Goal: Task Accomplishment & Management: Use online tool/utility

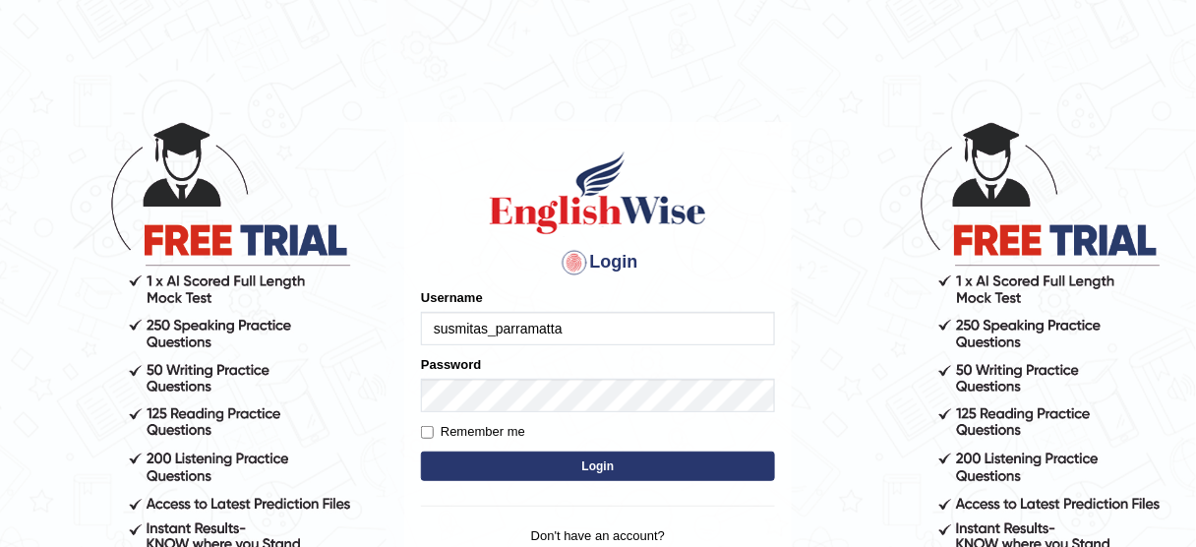
click at [543, 469] on button "Login" at bounding box center [598, 465] width 354 height 29
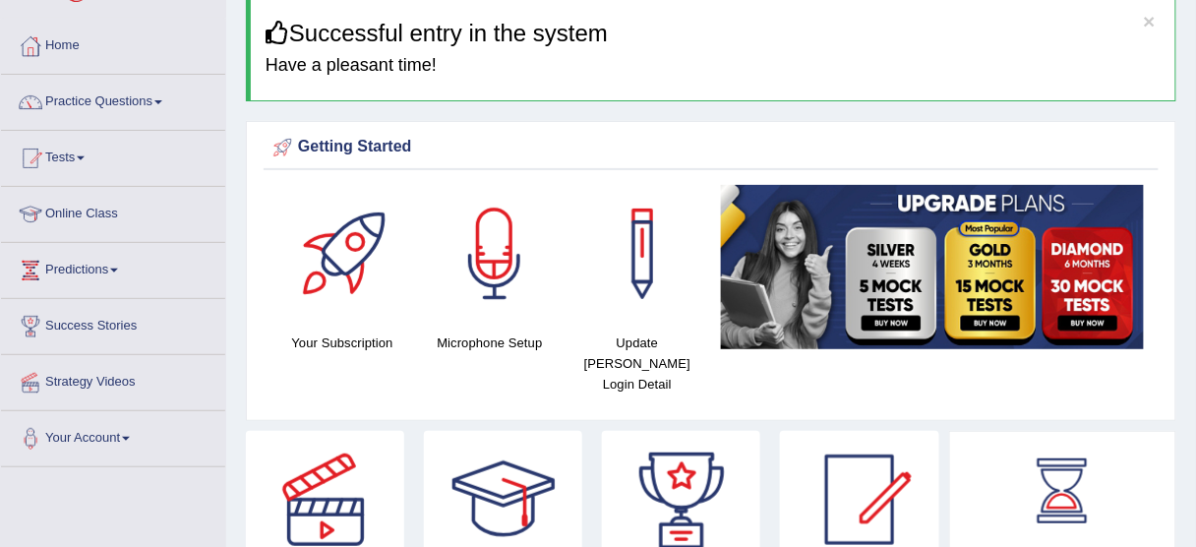
scroll to position [79, 0]
click at [94, 111] on link "Practice Questions" at bounding box center [113, 99] width 224 height 49
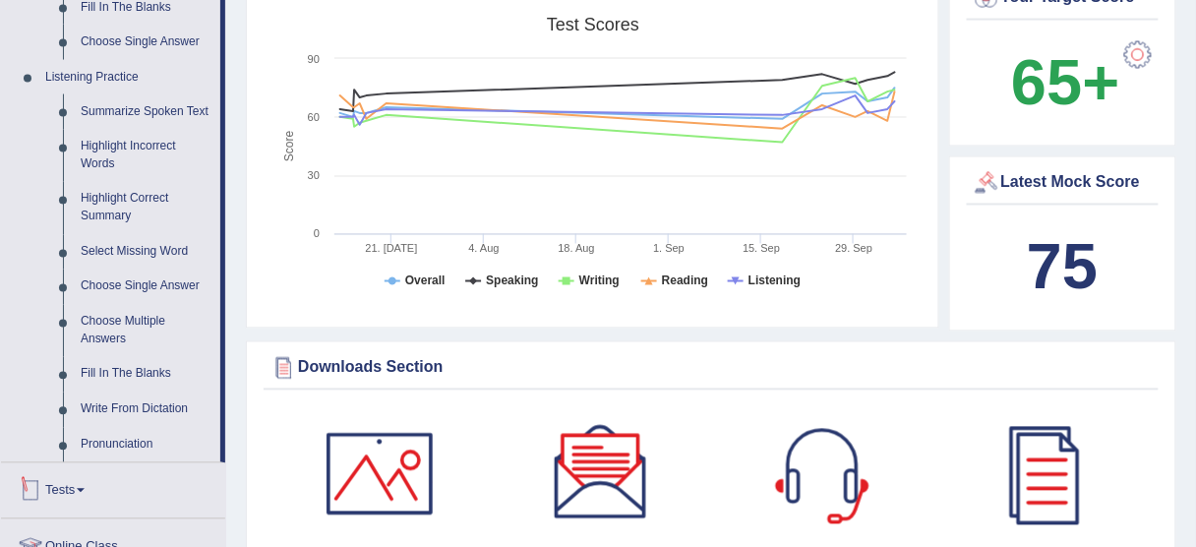
scroll to position [944, 0]
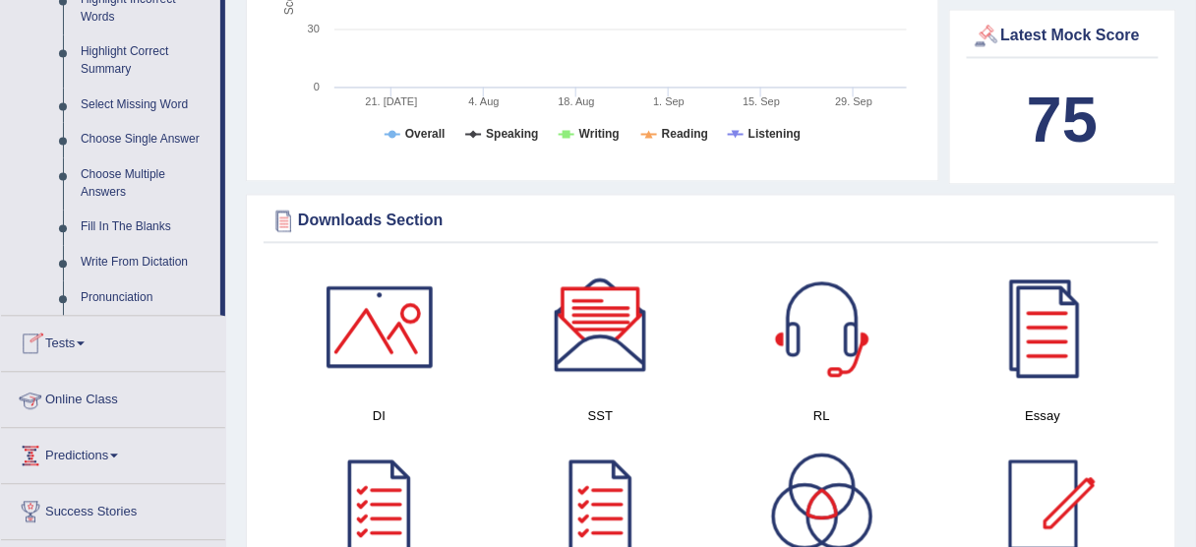
click at [68, 341] on link "Tests" at bounding box center [113, 340] width 224 height 49
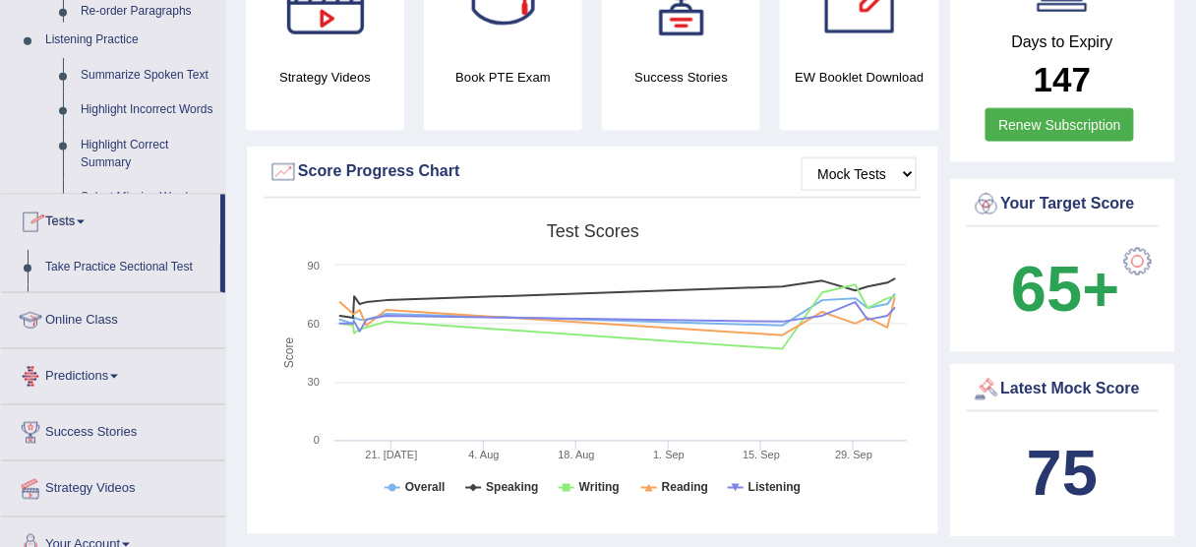
scroll to position [218, 0]
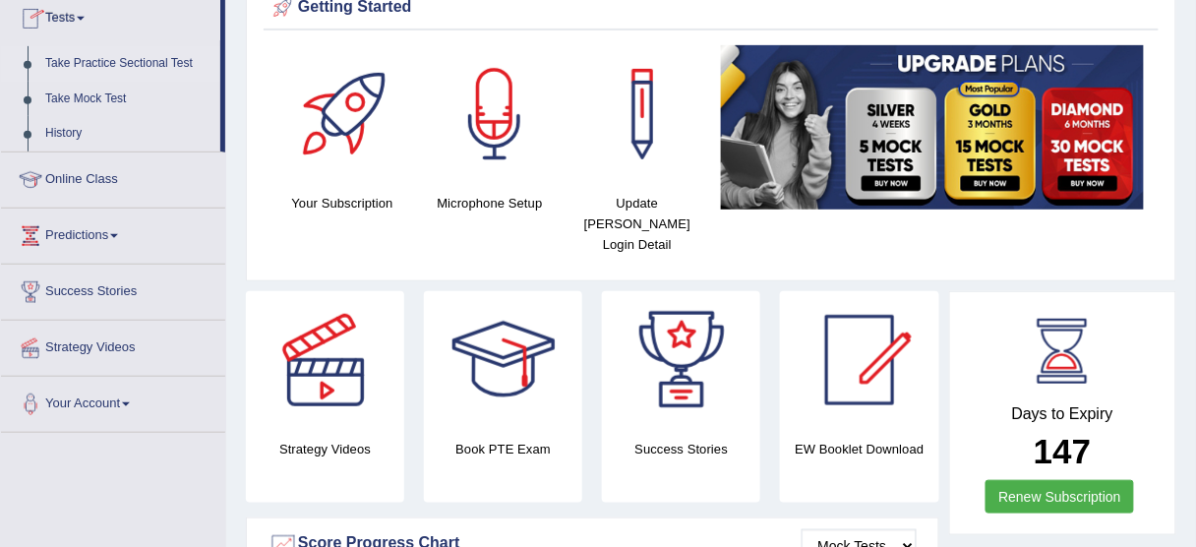
click at [118, 51] on link "Take Practice Sectional Test" at bounding box center [128, 63] width 184 height 35
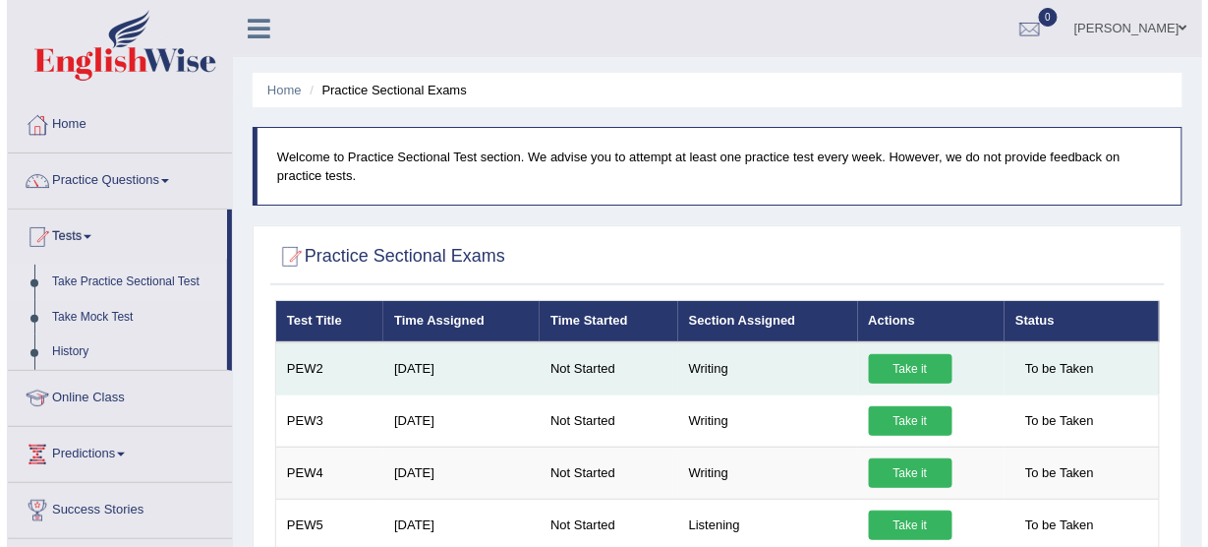
scroll to position [79, 0]
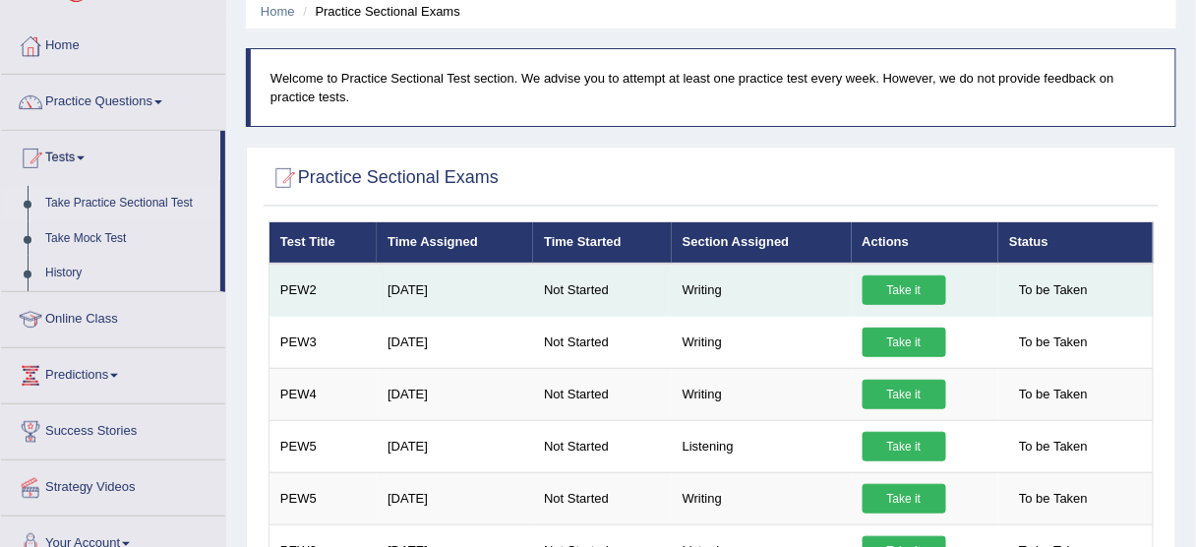
click at [898, 289] on link "Take it" at bounding box center [904, 289] width 84 height 29
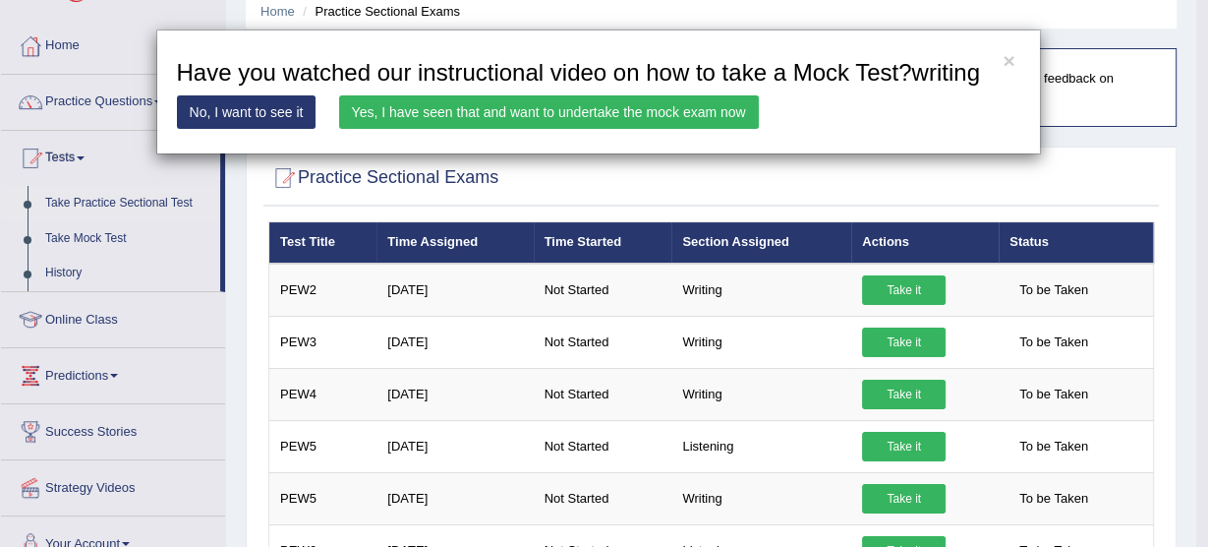
click at [659, 111] on link "Yes, I have seen that and want to undertake the mock exam now" at bounding box center [549, 111] width 420 height 33
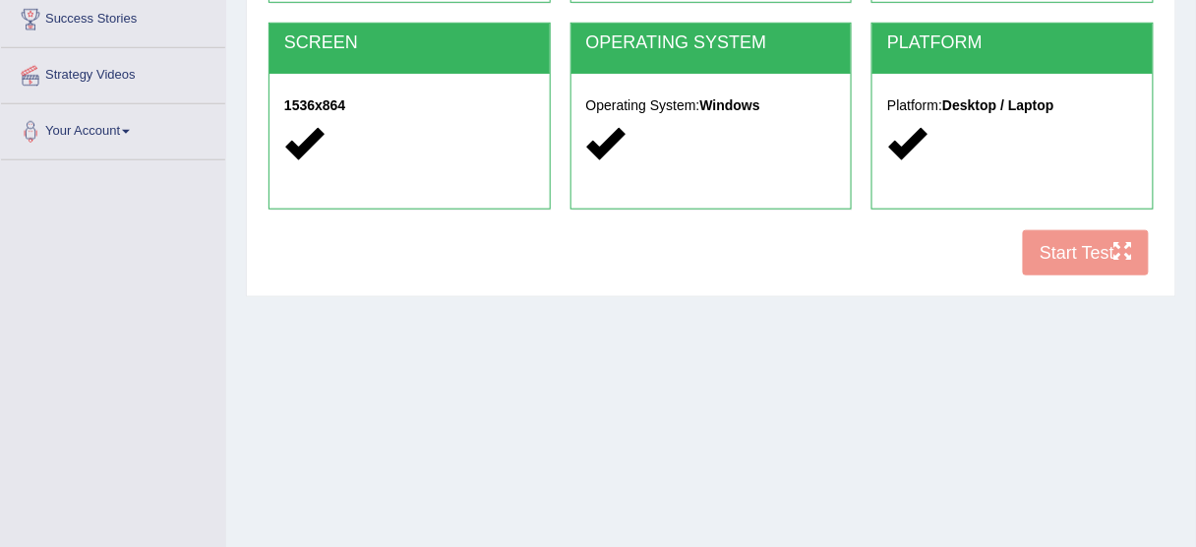
scroll to position [393, 0]
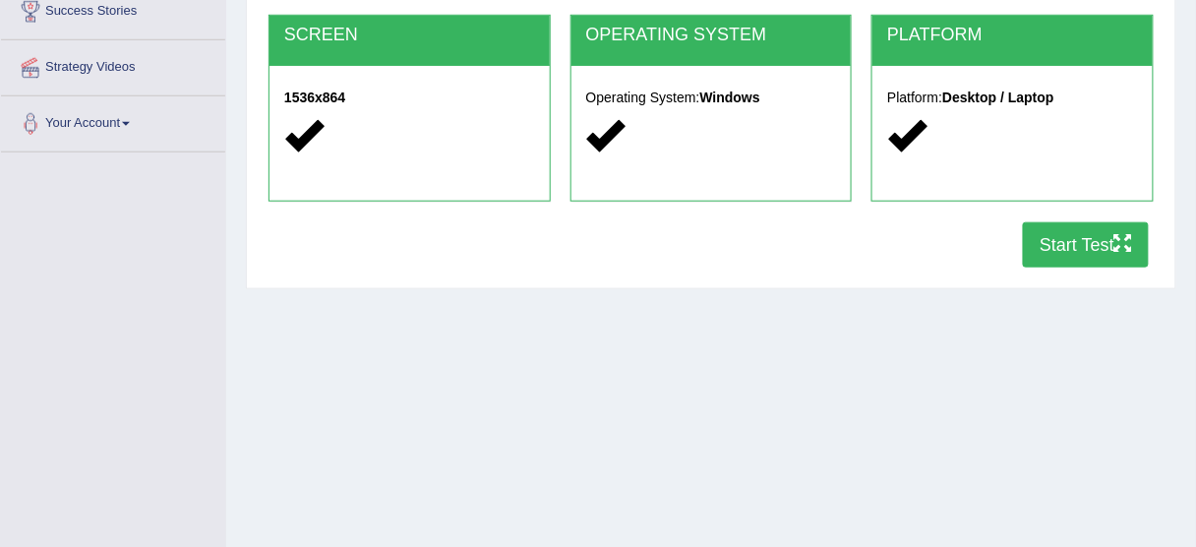
click at [1068, 250] on button "Start Test" at bounding box center [1086, 244] width 126 height 45
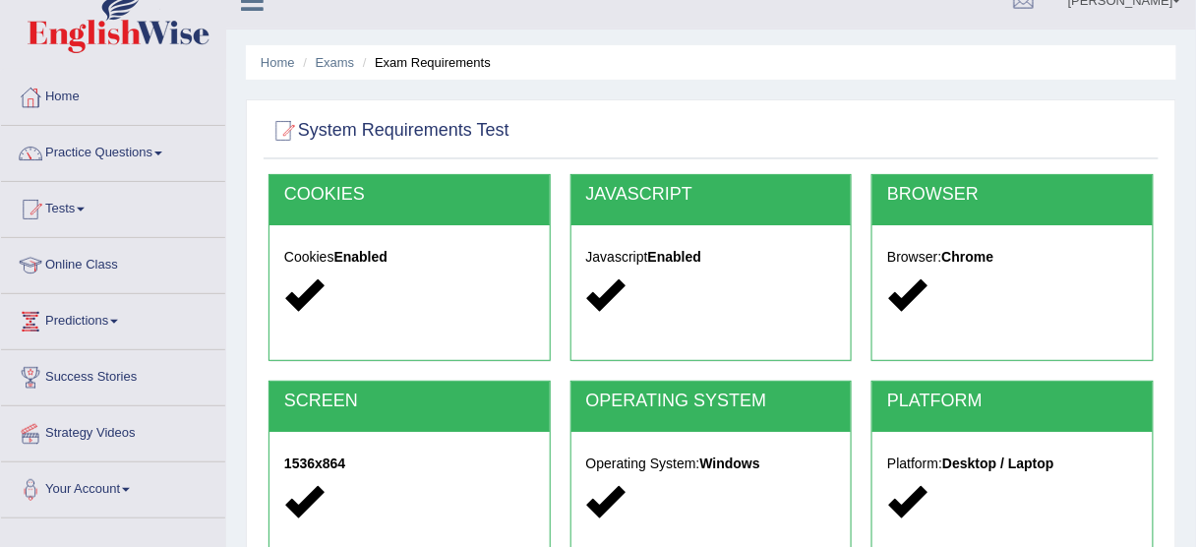
scroll to position [0, 0]
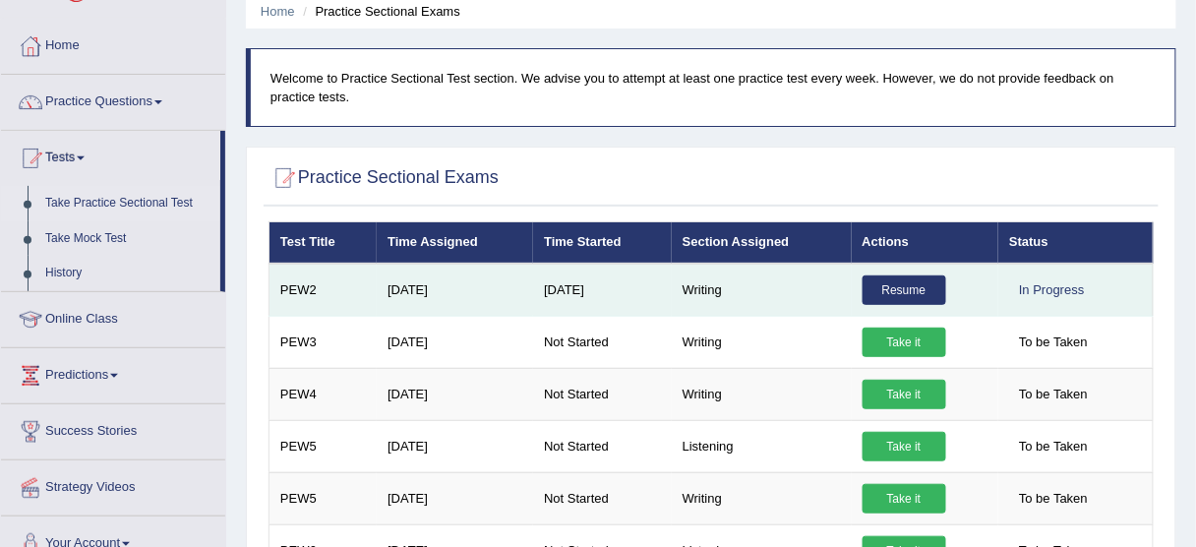
click at [881, 288] on link "Resume" at bounding box center [904, 289] width 84 height 29
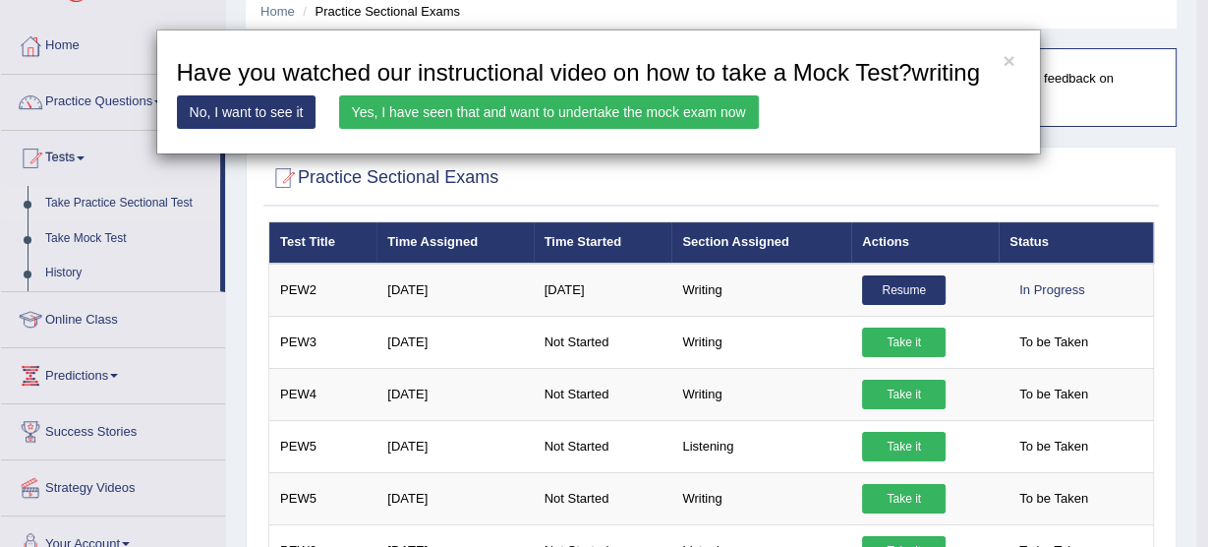
click at [681, 113] on link "Yes, I have seen that and want to undertake the mock exam now" at bounding box center [549, 111] width 420 height 33
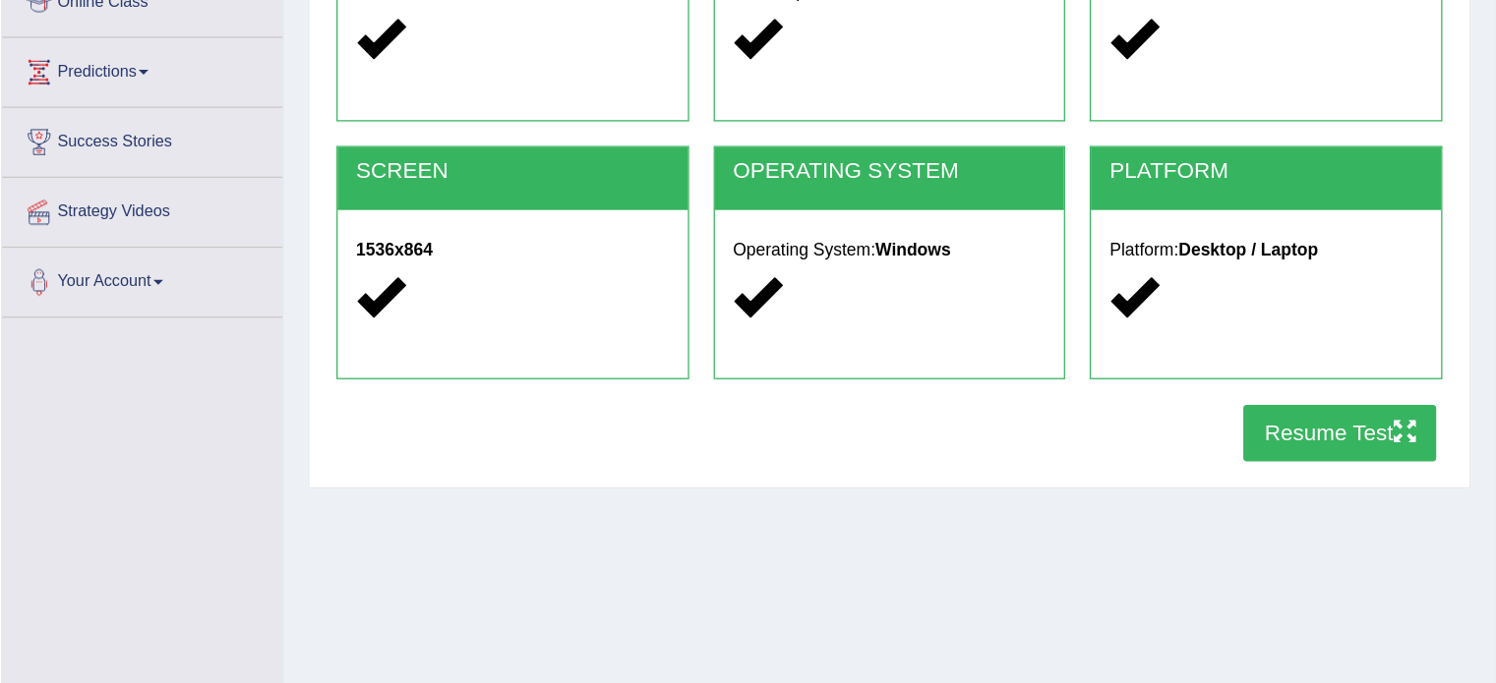
scroll to position [315, 0]
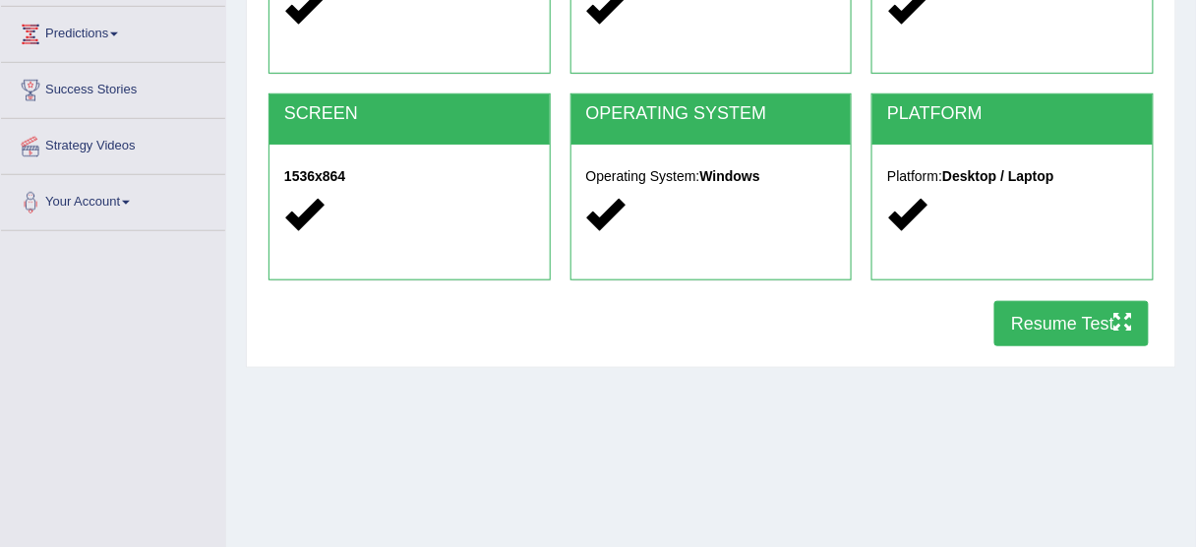
click at [1027, 334] on button "Resume Test" at bounding box center [1071, 323] width 154 height 45
